Goal: Use online tool/utility: Utilize a website feature to perform a specific function

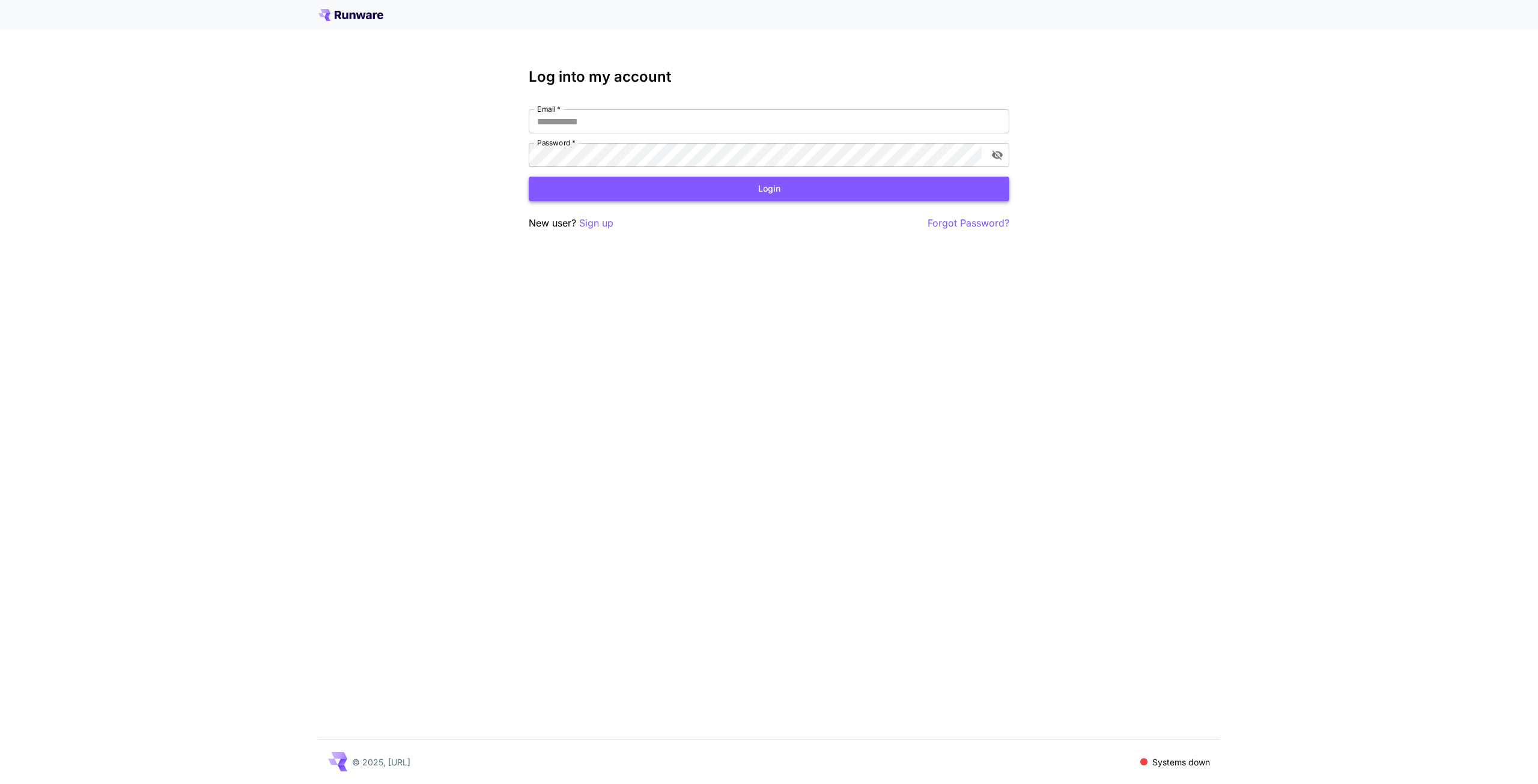
type input "**********"
click at [769, 192] on button "Login" at bounding box center [769, 188] width 481 height 25
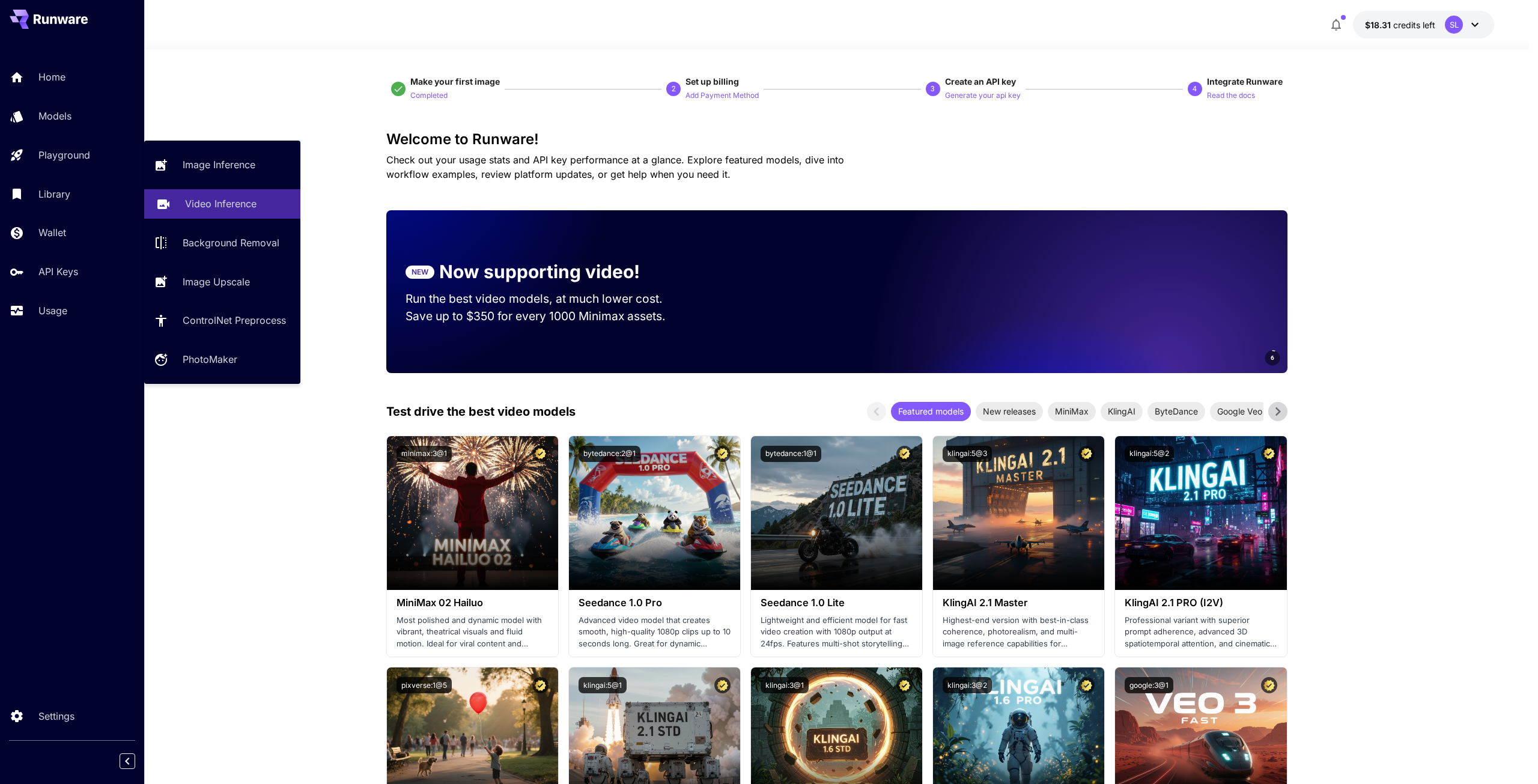
click at [242, 206] on p "Video Inference" at bounding box center [220, 204] width 72 height 15
